Goal: Find specific page/section: Find specific page/section

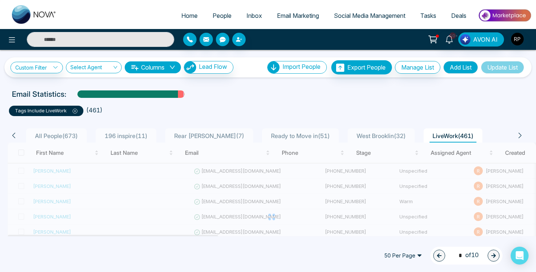
scroll to position [501, 0]
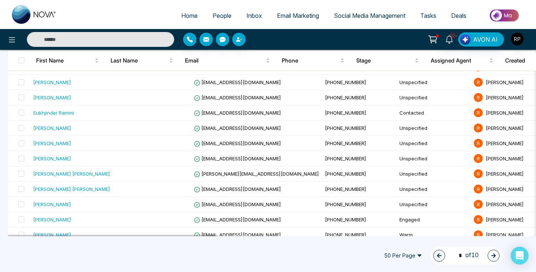
click at [181, 16] on span "Home" at bounding box center [189, 15] width 16 height 7
select select "*"
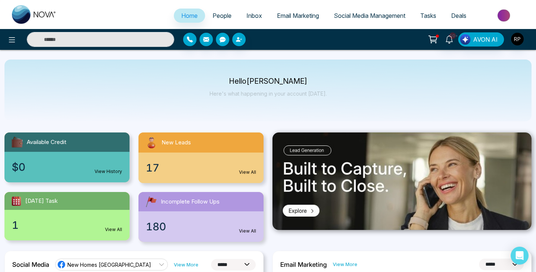
click at [218, 19] on link "People" at bounding box center [222, 16] width 34 height 14
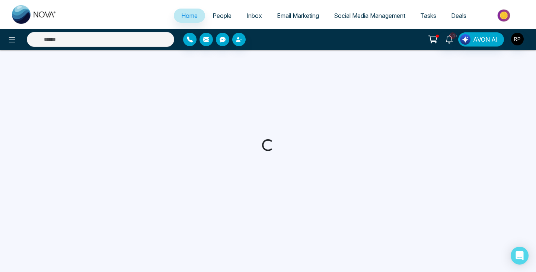
select select "*"
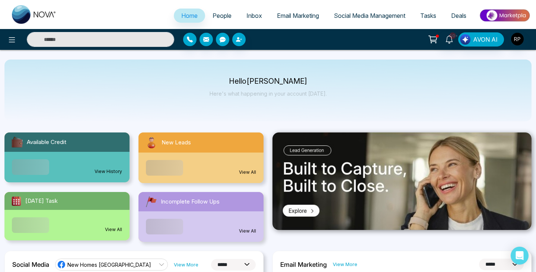
click at [218, 17] on span "People" at bounding box center [221, 15] width 19 height 7
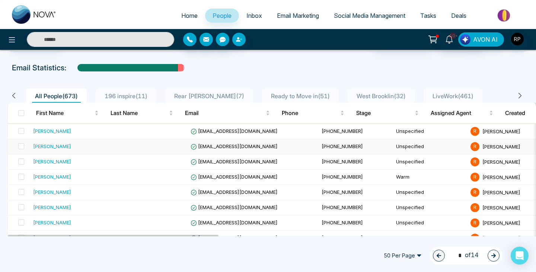
scroll to position [21, 0]
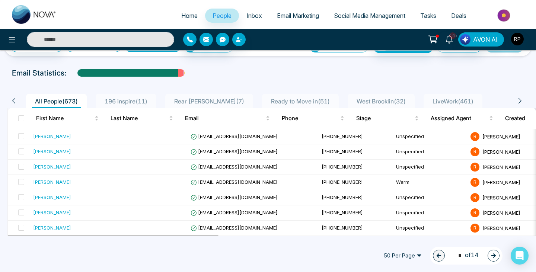
click at [429, 100] on span "LiveWork ( 461 )" at bounding box center [452, 100] width 47 height 7
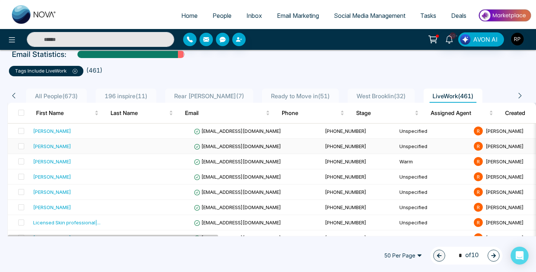
scroll to position [41, 0]
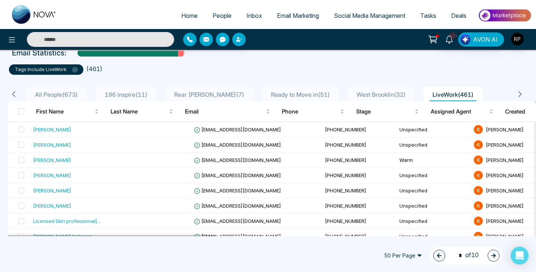
click at [147, 95] on span "196 inspire ( 11 )" at bounding box center [126, 94] width 49 height 7
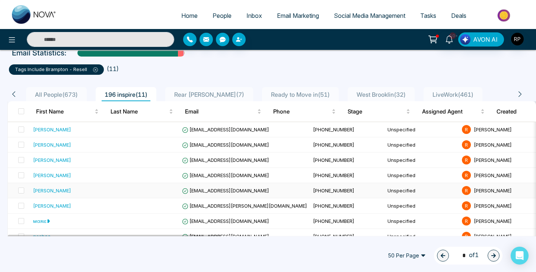
scroll to position [22, 0]
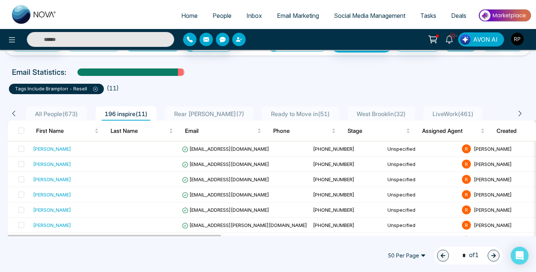
click at [443, 109] on li "LiveWork ( 461 )" at bounding box center [452, 113] width 59 height 14
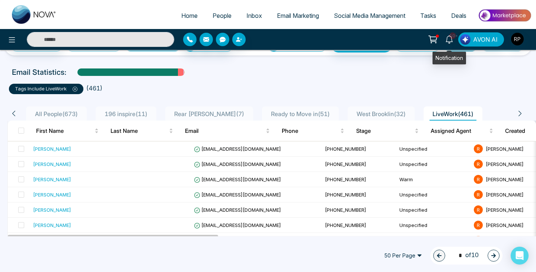
click at [453, 40] on icon at bounding box center [449, 39] width 8 height 8
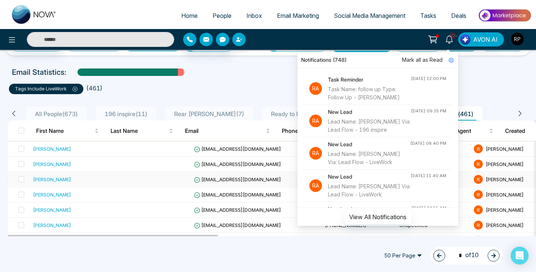
click at [58, 178] on div "[PERSON_NAME]" at bounding box center [52, 179] width 38 height 7
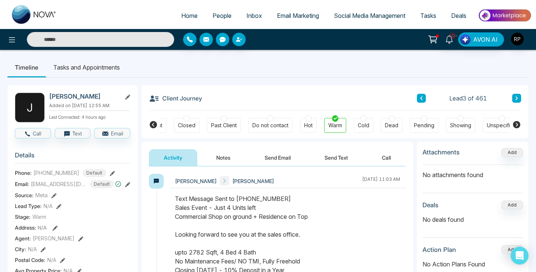
click at [218, 19] on link "People" at bounding box center [222, 16] width 34 height 14
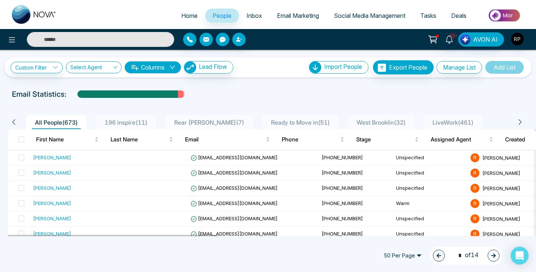
click at [435, 121] on span "LiveWork ( 461 )" at bounding box center [452, 122] width 47 height 7
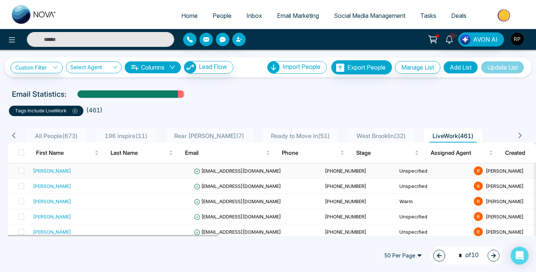
click at [43, 170] on div "[PERSON_NAME]" at bounding box center [52, 170] width 38 height 7
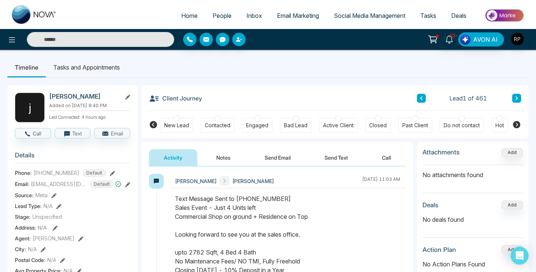
click at [217, 12] on span "People" at bounding box center [221, 15] width 19 height 7
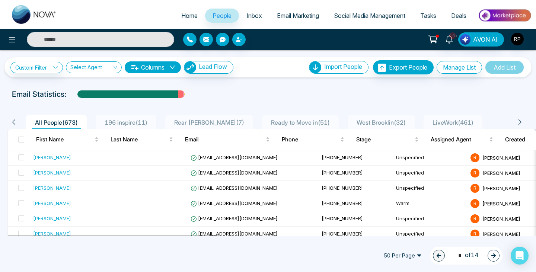
click at [474, 121] on span "LiveWork ( 461 )" at bounding box center [452, 122] width 47 height 7
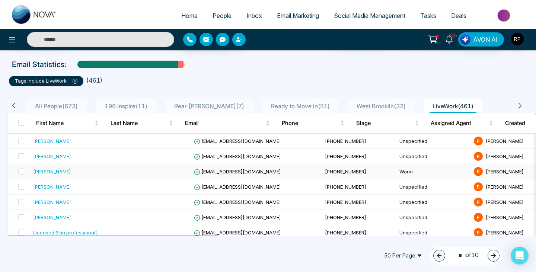
scroll to position [30, 0]
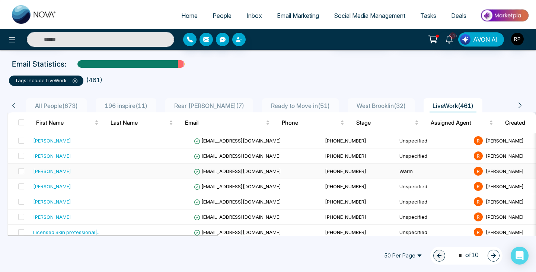
click at [61, 168] on div "[PERSON_NAME]" at bounding box center [52, 170] width 38 height 7
